Goal: Task Accomplishment & Management: Manage account settings

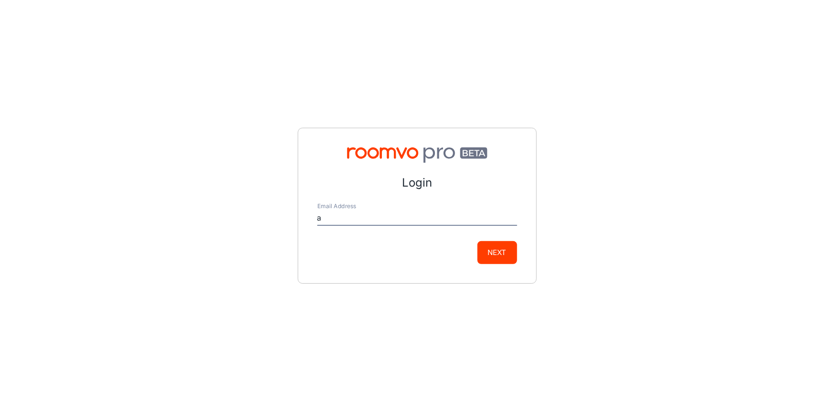
type input "[EMAIL_ADDRESS][DOMAIN_NAME]"
click at [503, 256] on button "Next" at bounding box center [498, 252] width 40 height 23
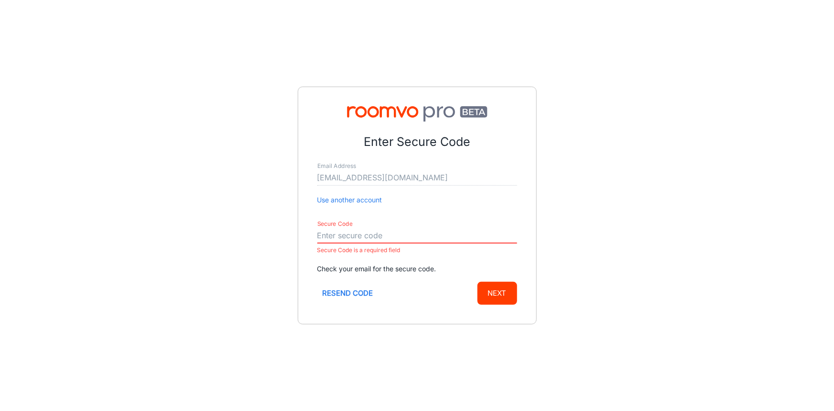
paste input "362646"
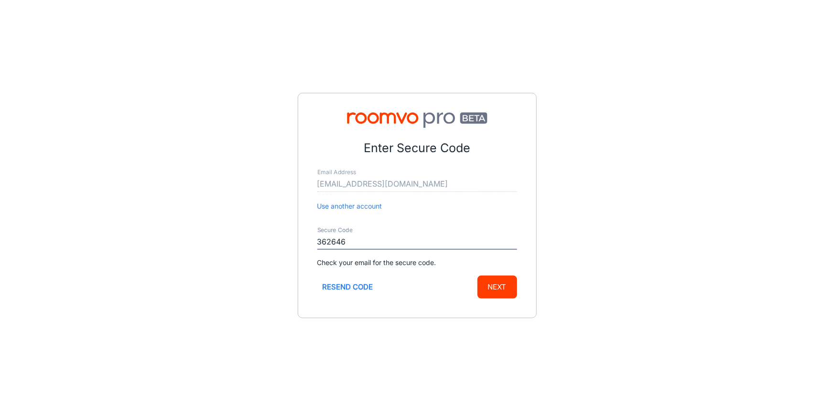
type input "362646"
click at [502, 289] on button "Next" at bounding box center [498, 286] width 40 height 23
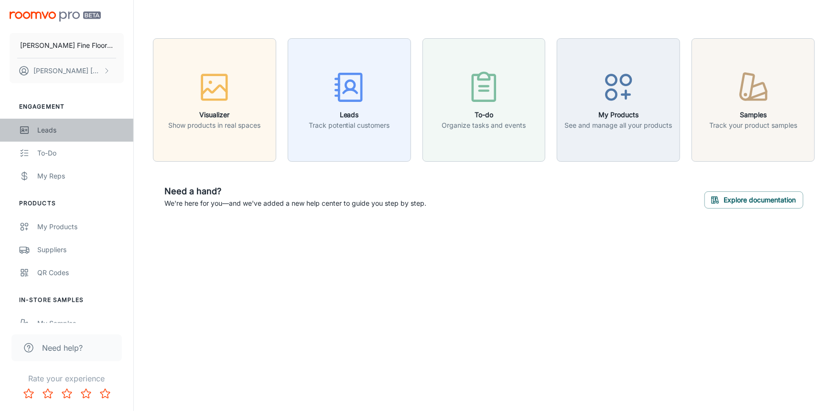
click at [55, 132] on div "Leads" at bounding box center [80, 130] width 87 height 11
